Goal: Transaction & Acquisition: Purchase product/service

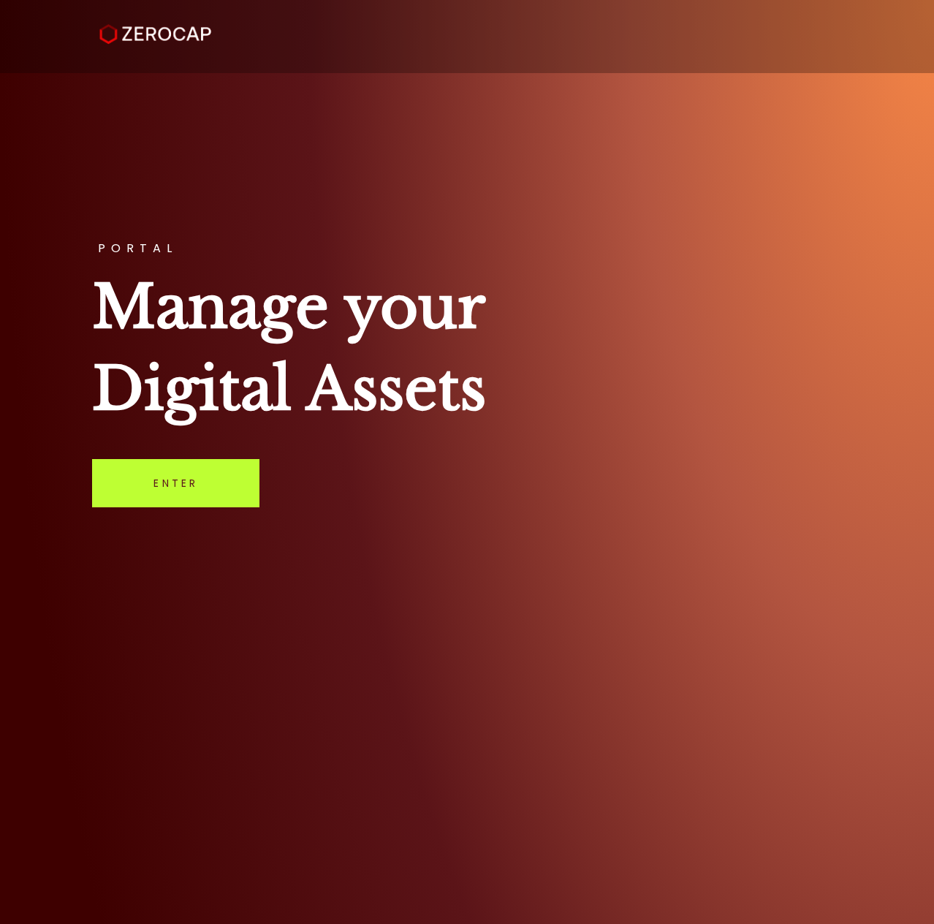
click at [202, 499] on link "Enter" at bounding box center [175, 483] width 167 height 48
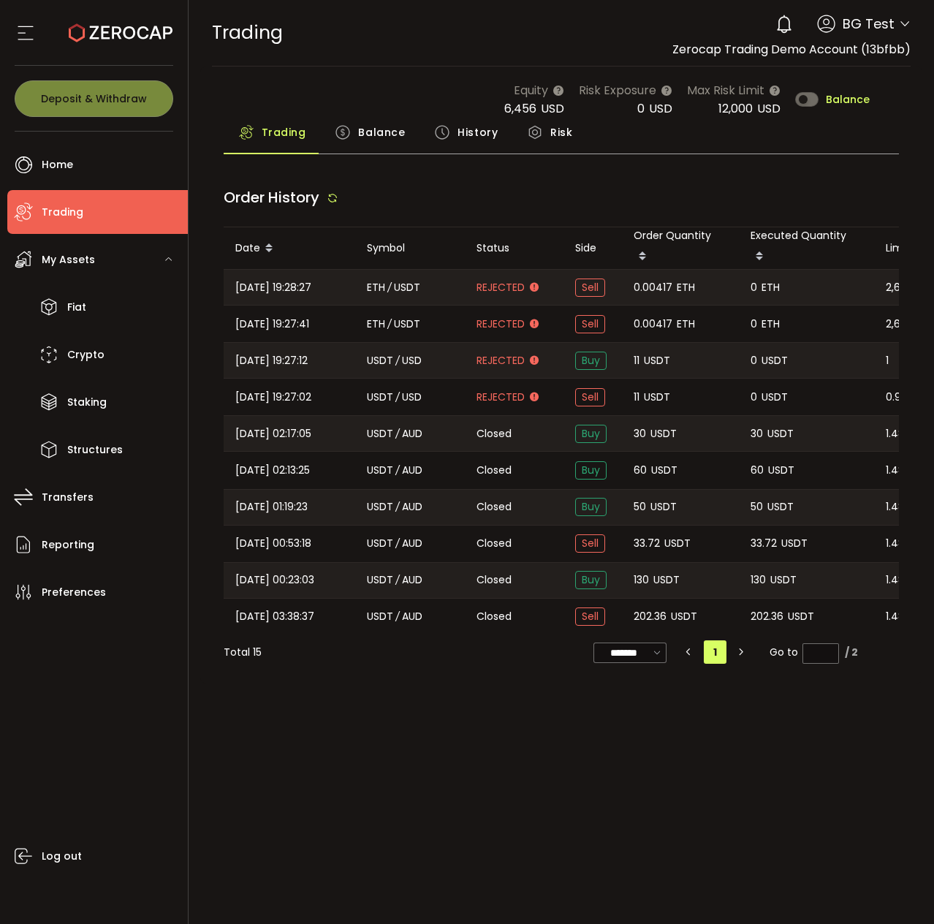
type input "***"
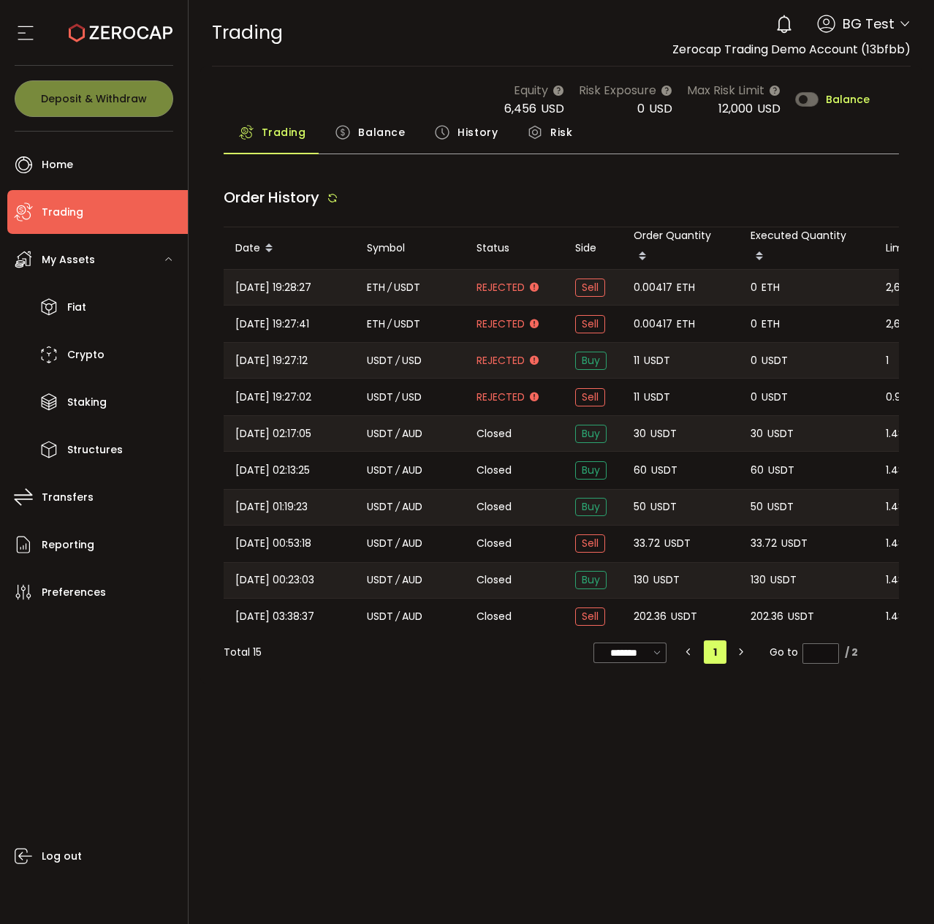
type input "***"
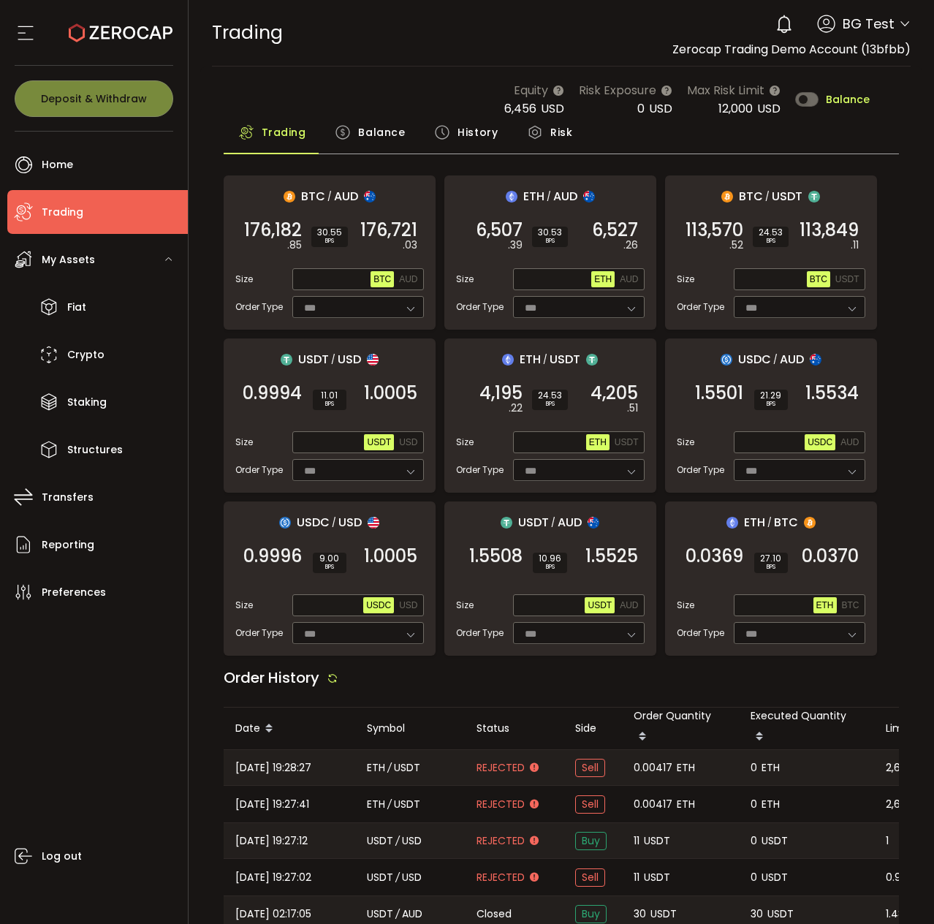
click at [371, 36] on div "TRADING Buy Power $0.00 USD Trading Trading Verify Your Identity 0 BG Test Acco…" at bounding box center [562, 33] width 700 height 66
